Goal: Information Seeking & Learning: Learn about a topic

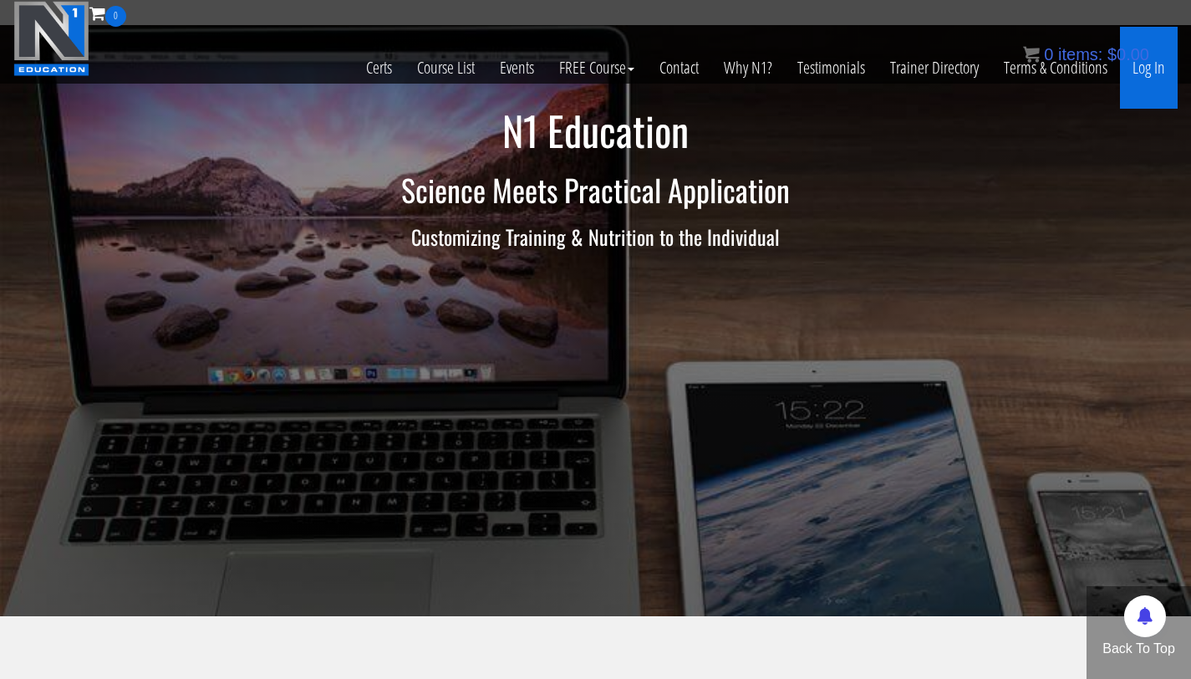
click at [1148, 74] on link "Log In" at bounding box center [1149, 68] width 58 height 82
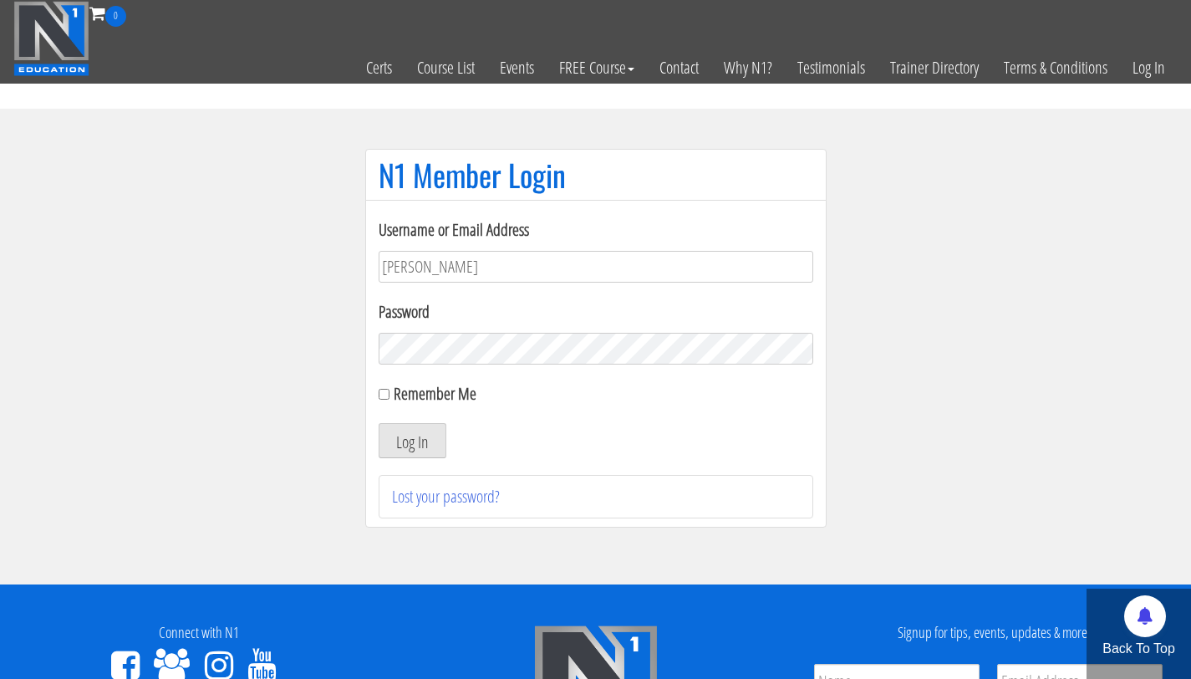
type input "bryan111496@gmail.com"
click at [379, 423] on button "Log In" at bounding box center [413, 440] width 68 height 35
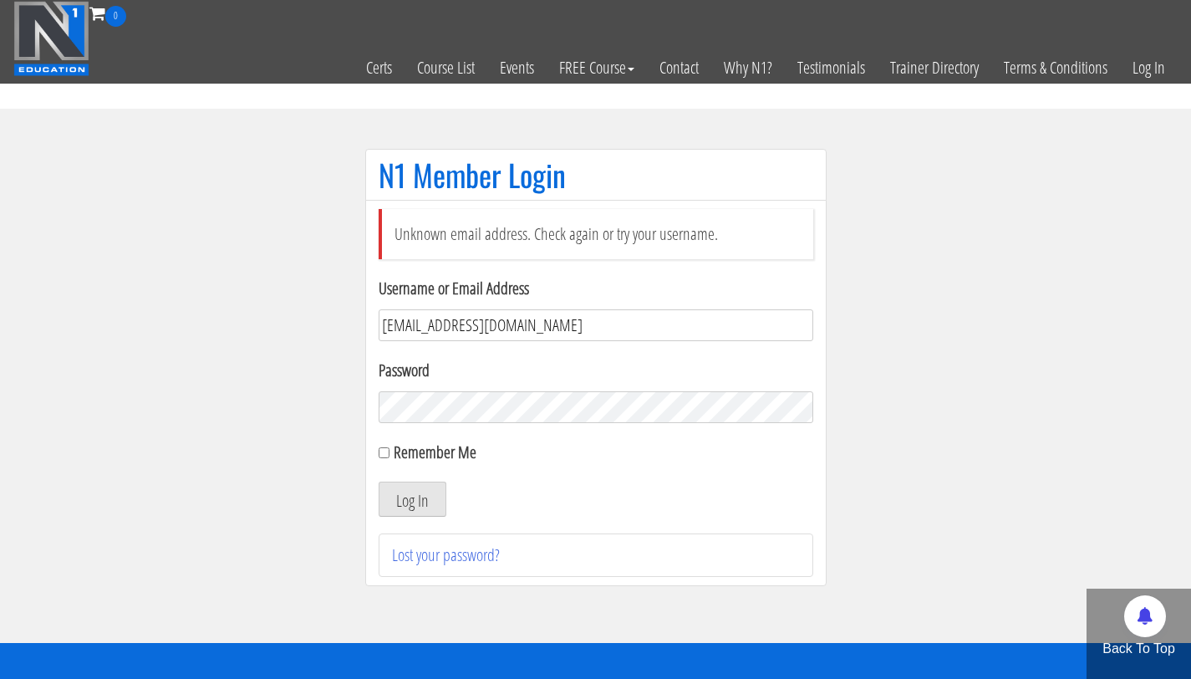
drag, startPoint x: 546, startPoint y: 325, endPoint x: 328, endPoint y: 315, distance: 218.4
click at [328, 315] on section "N1 Member Login Unknown email address. Check again or try your username. Userna…" at bounding box center [595, 376] width 1191 height 534
type input "bryan.williams@upr.edu"
click at [379, 481] on button "Log In" at bounding box center [413, 498] width 68 height 35
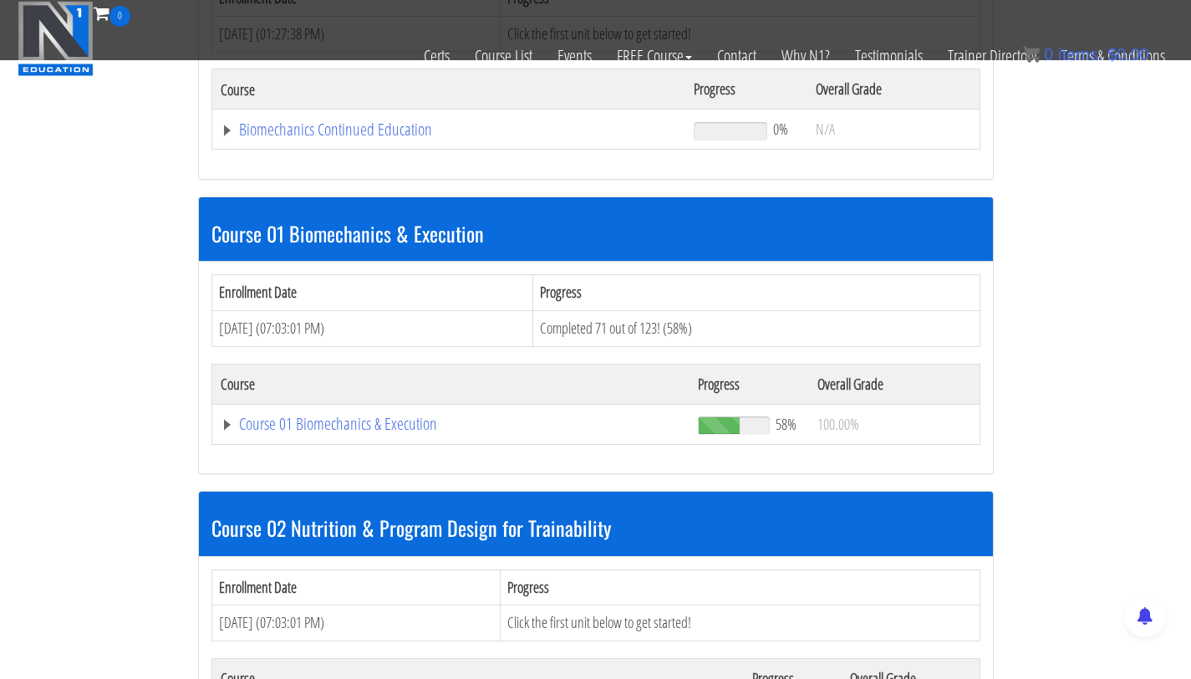
scroll to position [371, 0]
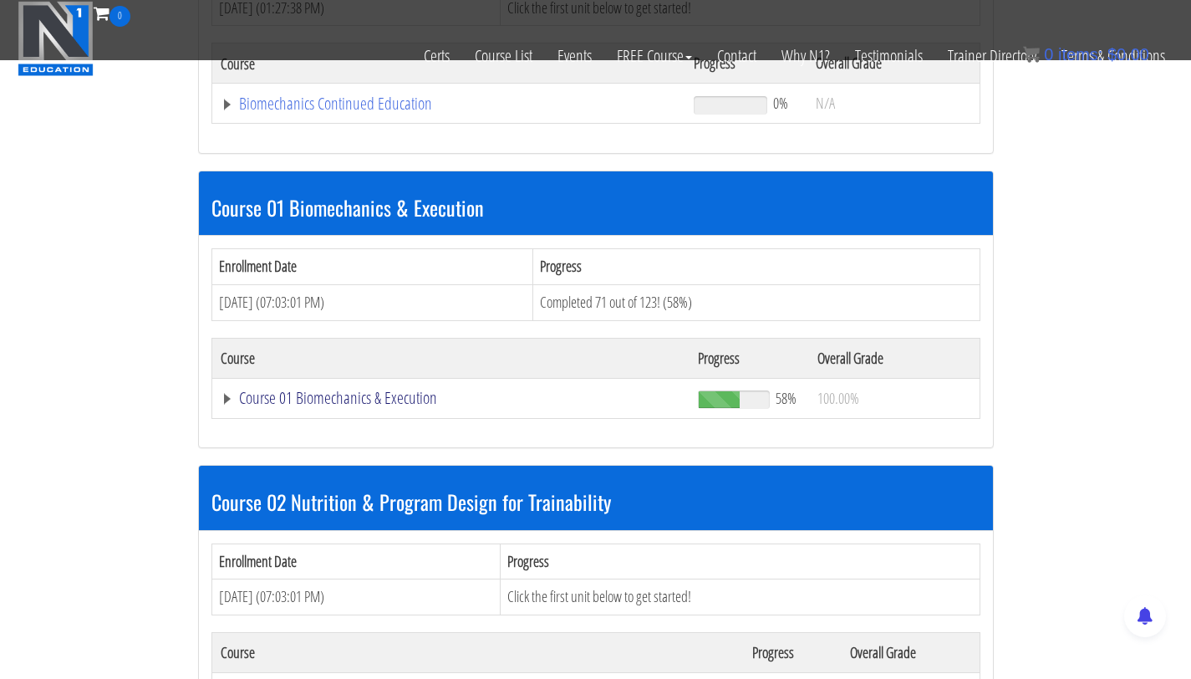
click at [325, 401] on link "Course 01 Biomechanics & Execution" at bounding box center [451, 397] width 461 height 17
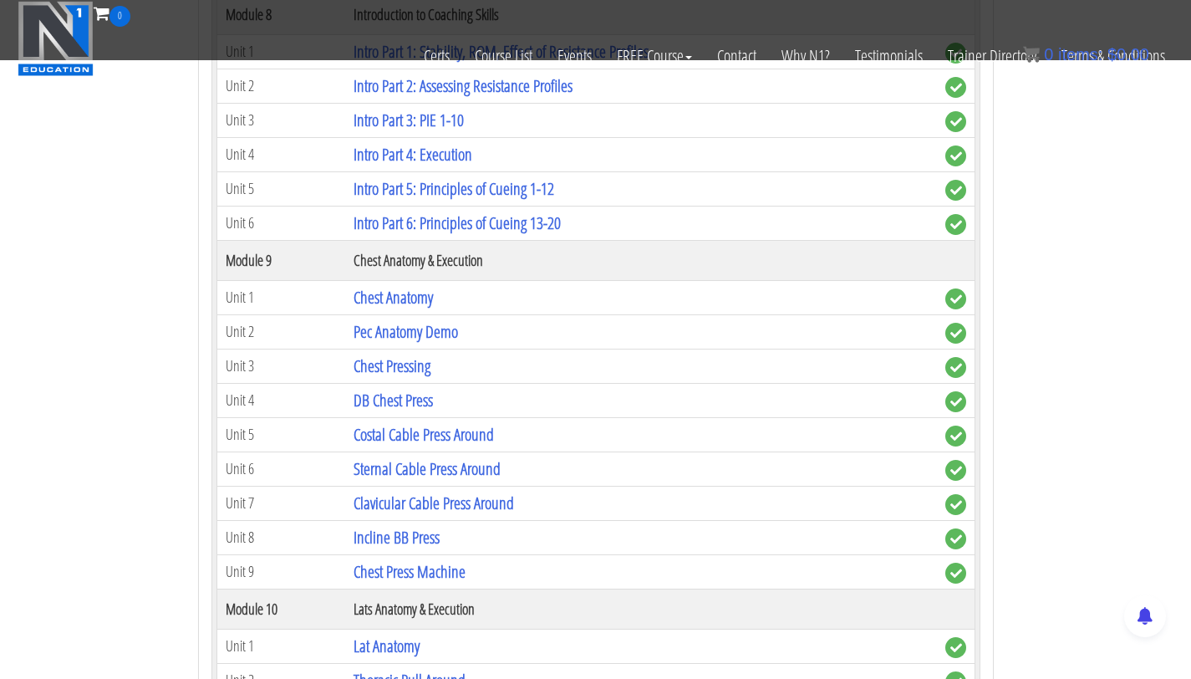
scroll to position [2734, 0]
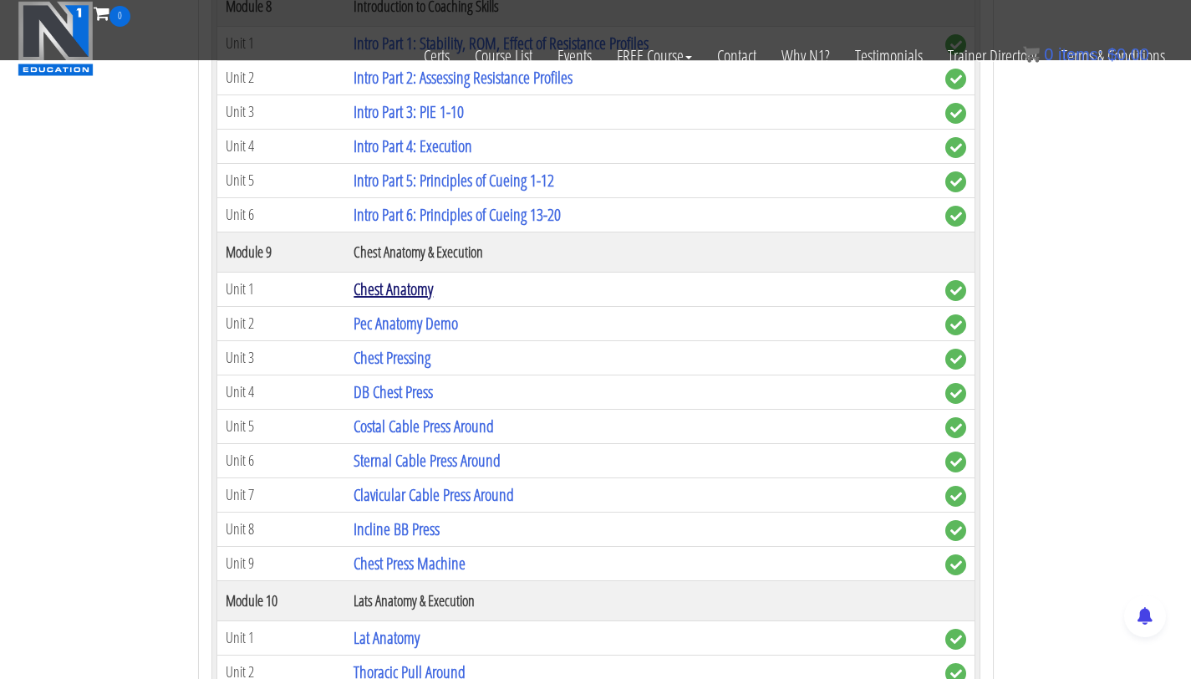
click at [400, 291] on link "Chest Anatomy" at bounding box center [393, 288] width 79 height 23
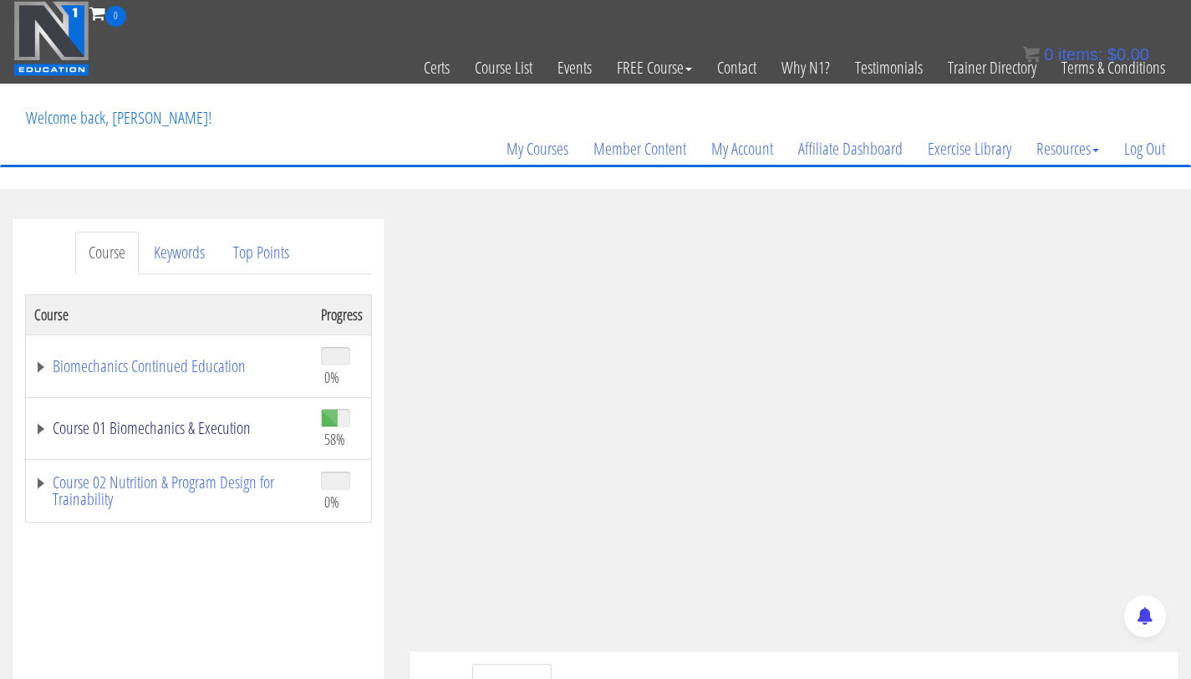
click at [171, 427] on link "Course 01 Biomechanics & Execution" at bounding box center [169, 428] width 270 height 17
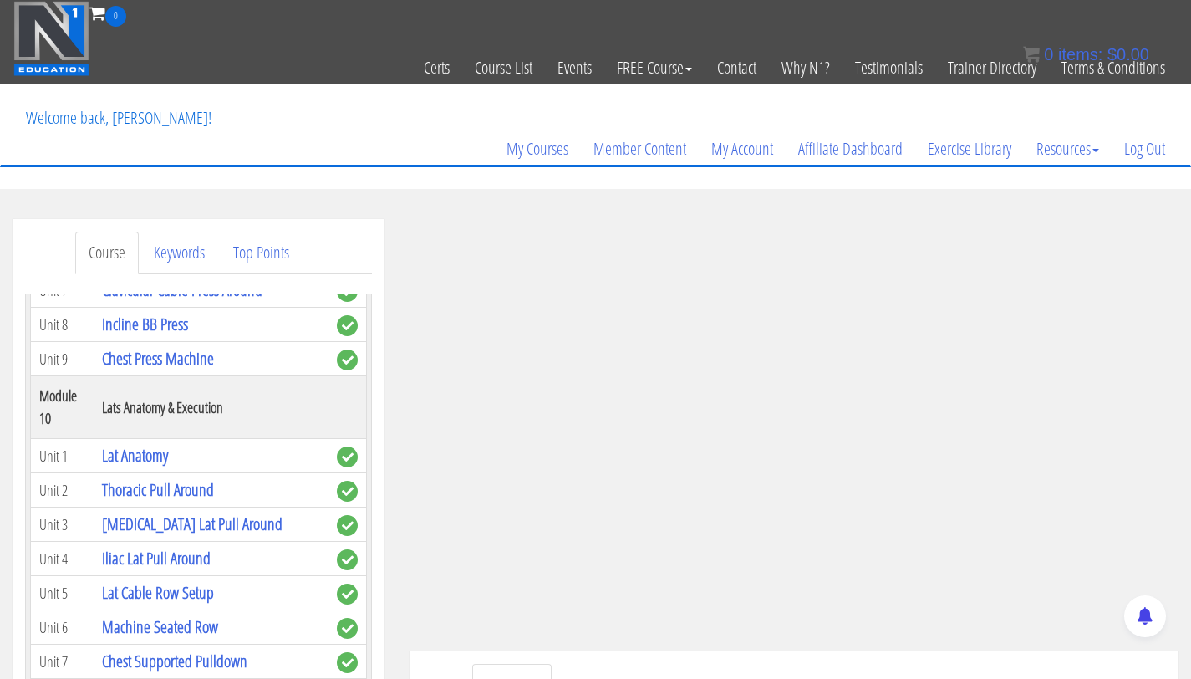
scroll to position [3159, 0]
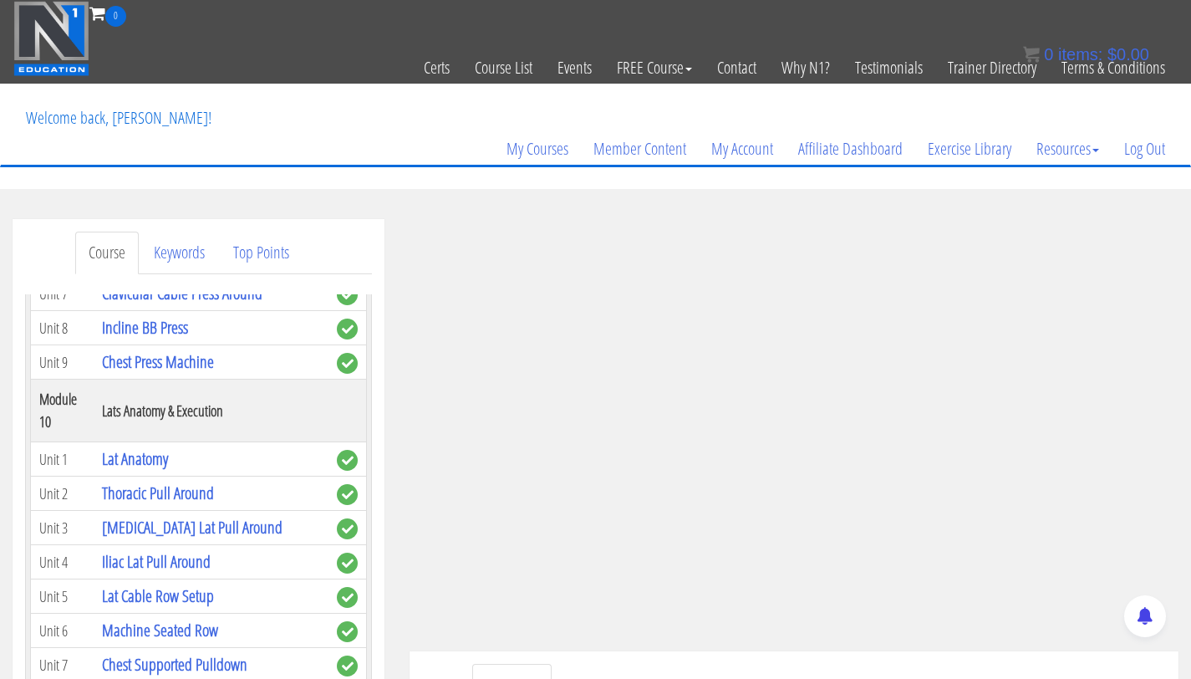
click at [144, 99] on link "Chest Anatomy" at bounding box center [141, 87] width 79 height 23
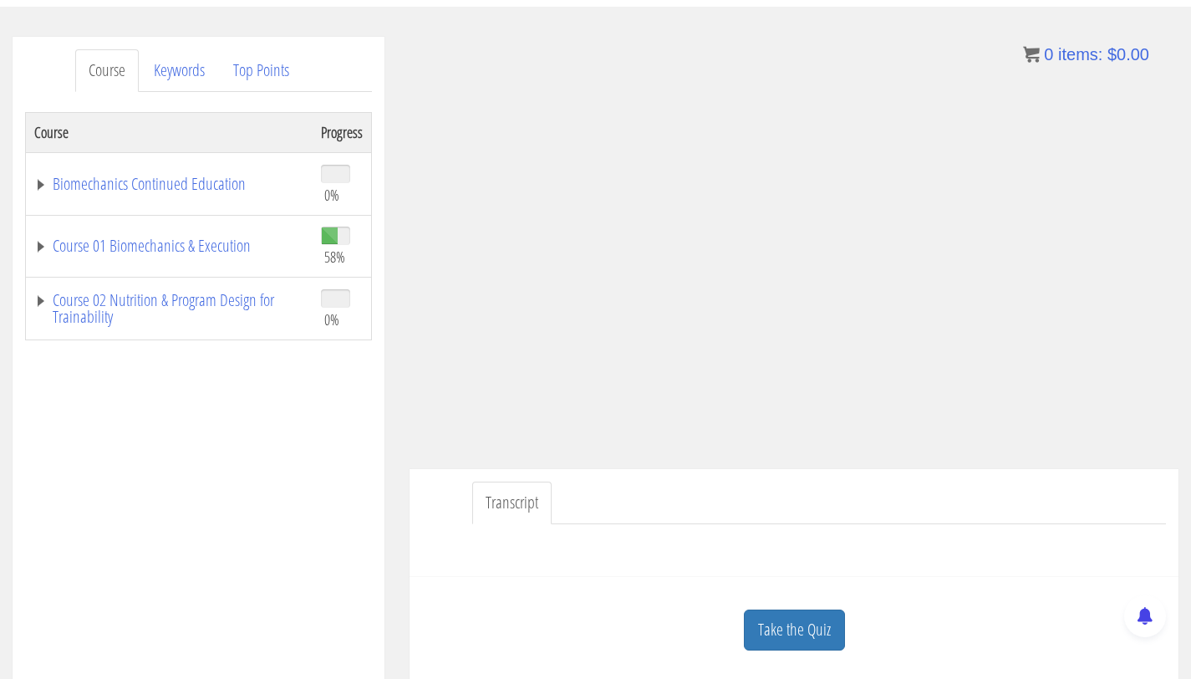
scroll to position [240, 0]
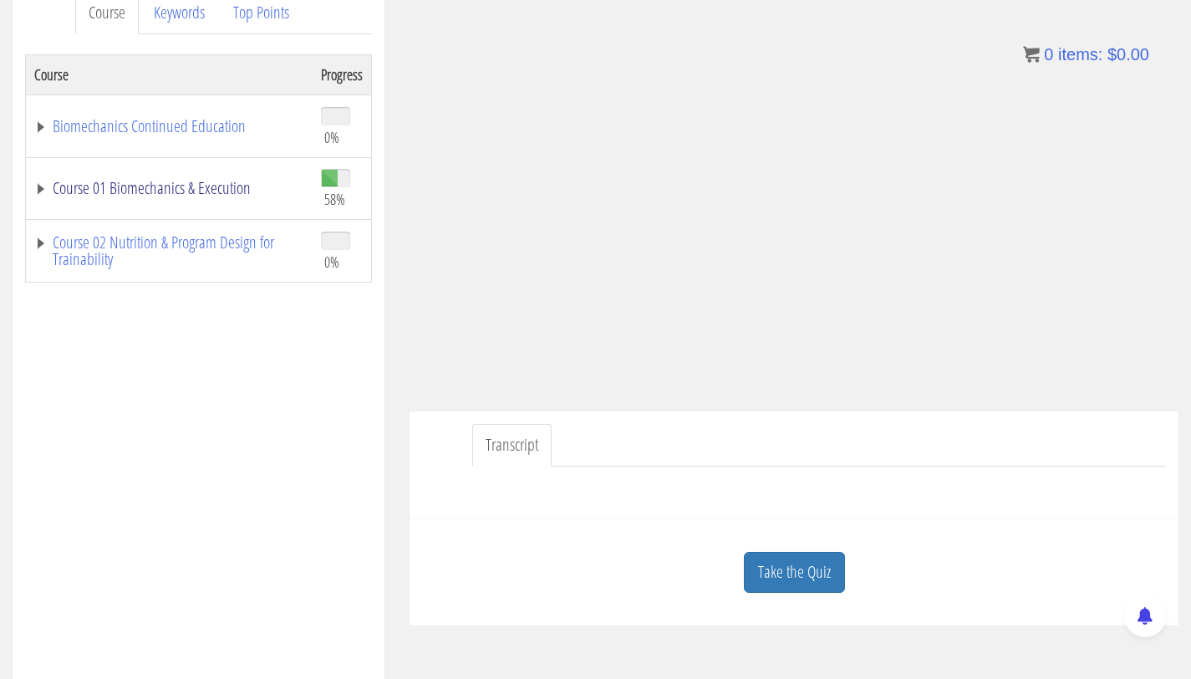
click at [201, 181] on link "Course 01 Biomechanics & Execution" at bounding box center [169, 188] width 270 height 17
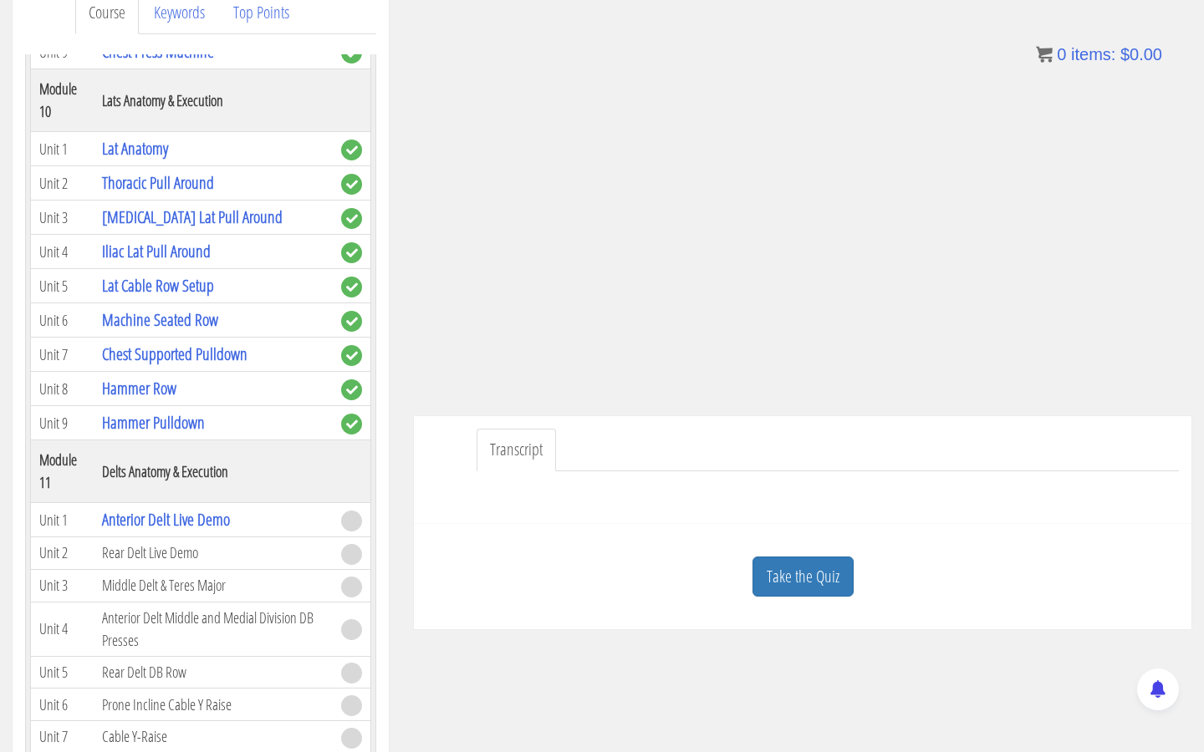
scroll to position [2786, 0]
